Goal: Check status: Check status

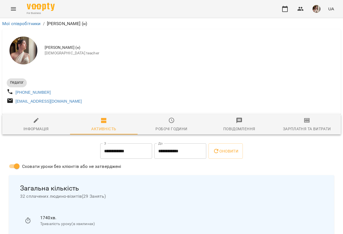
click at [34, 2] on div "For Business UA" at bounding box center [171, 9] width 343 height 18
click at [35, 9] on img at bounding box center [41, 7] width 28 height 8
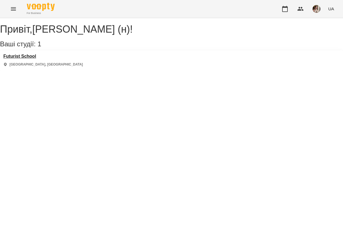
click at [21, 59] on h3 "Futurist School" at bounding box center [42, 56] width 79 height 5
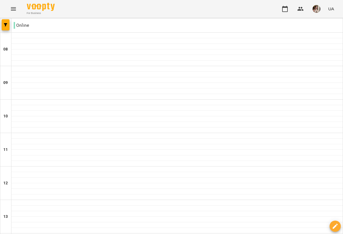
scroll to position [337, 0]
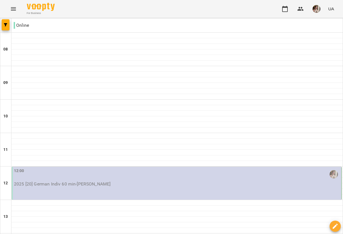
scroll to position [0, 0]
